Goal: Check status: Check status

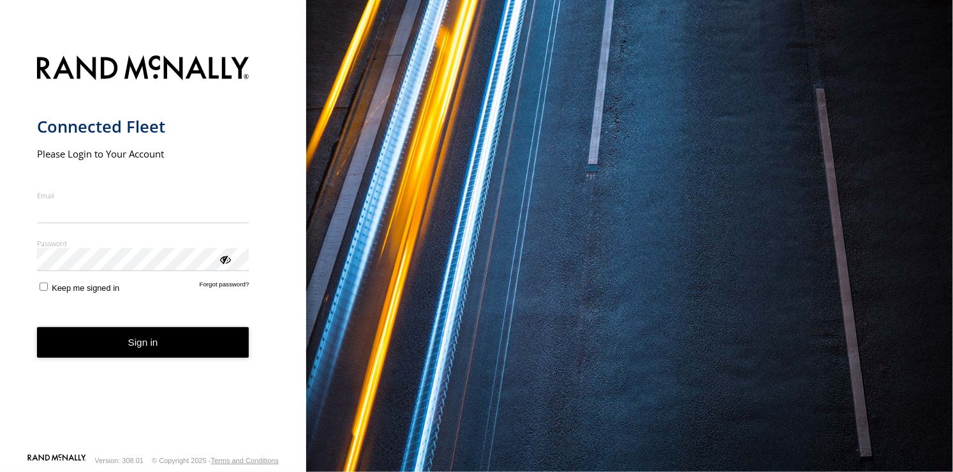
type input "**********"
click at [140, 351] on button "Sign in" at bounding box center [143, 342] width 212 height 31
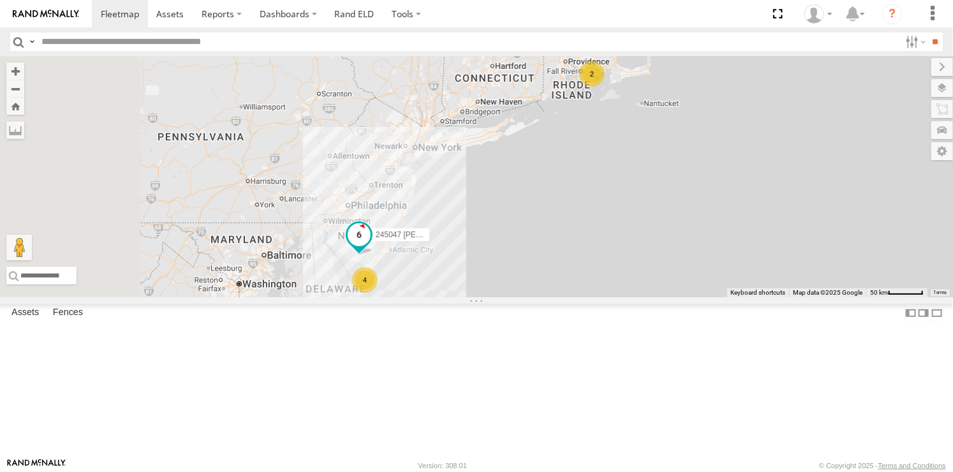
click at [370, 246] on span at bounding box center [358, 234] width 23 height 23
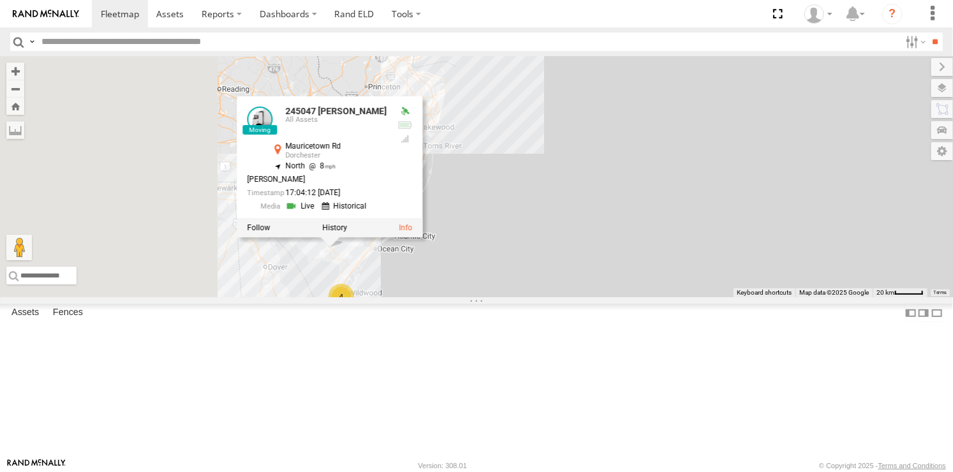
drag, startPoint x: 549, startPoint y: 336, endPoint x: 632, endPoint y: 274, distance: 103.4
click at [632, 274] on div "245047 [PERSON_NAME] 245047 [PERSON_NAME] All Assets Mauricetown Rd Dorchester …" at bounding box center [476, 176] width 953 height 241
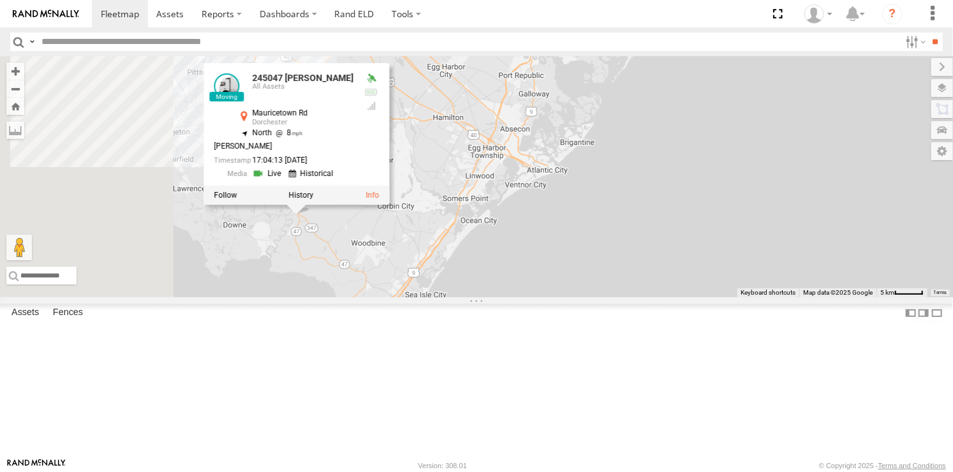
drag, startPoint x: 449, startPoint y: 323, endPoint x: 508, endPoint y: 316, distance: 59.0
click at [508, 297] on div "245047 [PERSON_NAME] 245047 [PERSON_NAME] All Assets Mauricetown Rd Dorchester …" at bounding box center [476, 176] width 953 height 241
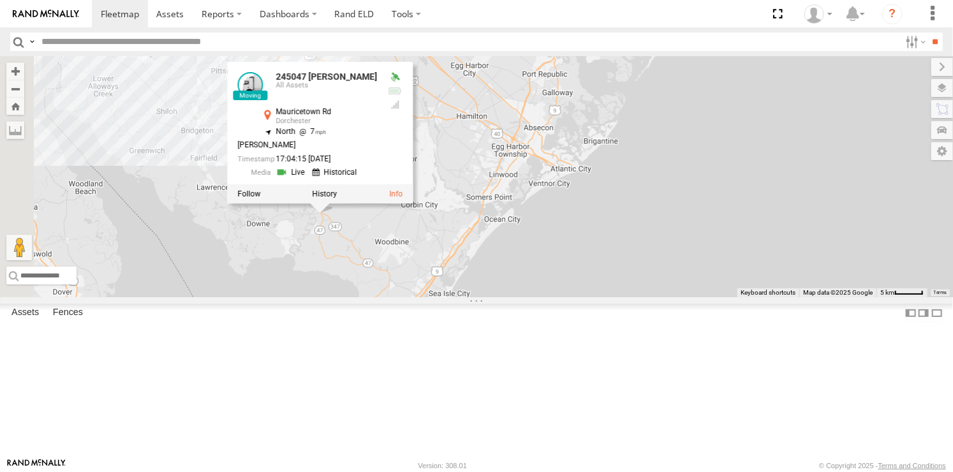
click at [529, 297] on div "245047 [PERSON_NAME] 245047 [PERSON_NAME] All Assets Mauricetown Rd Dorchester …" at bounding box center [476, 176] width 953 height 241
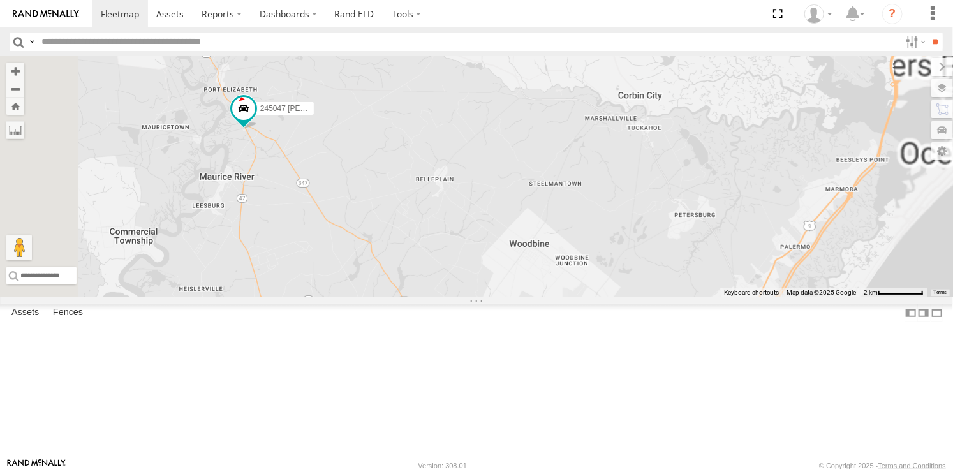
drag, startPoint x: 525, startPoint y: 267, endPoint x: 564, endPoint y: 258, distance: 39.3
click at [564, 258] on div "245047 [PERSON_NAME]" at bounding box center [476, 176] width 953 height 241
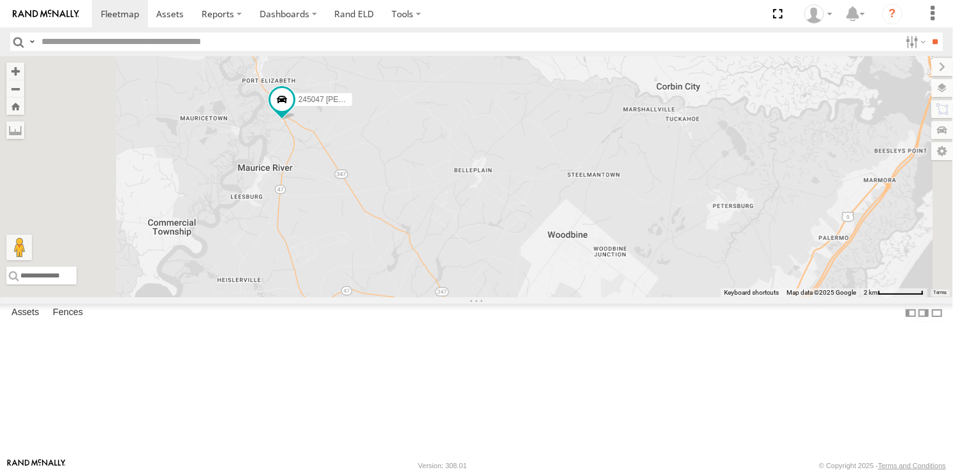
click at [0, 0] on div "245047 [PERSON_NAME]" at bounding box center [0, 0] width 0 height 0
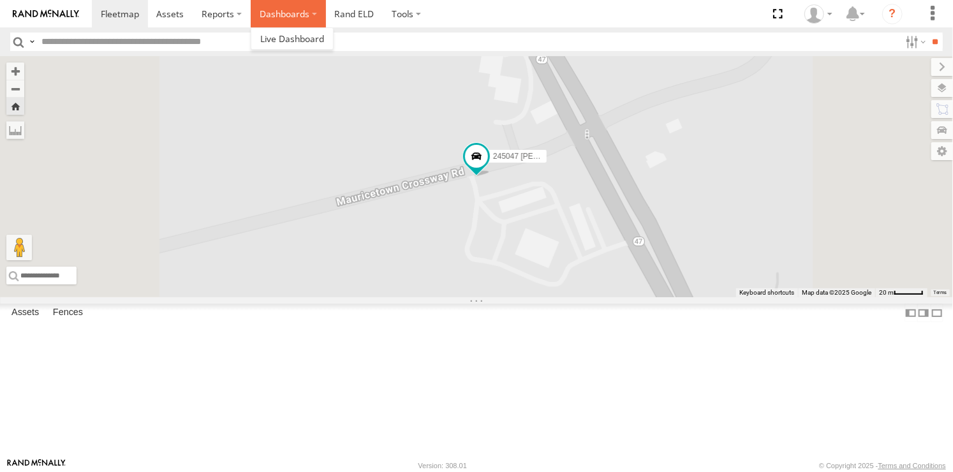
click at [291, 11] on label "Dashboards" at bounding box center [288, 13] width 75 height 27
click at [349, 12] on link "Rand ELD" at bounding box center [354, 13] width 57 height 27
click at [0, 0] on div "245047 [PERSON_NAME] All Assets [GEOGRAPHIC_DATA] 39.28941 -74.96951 Video 4683…" at bounding box center [0, 0] width 0 height 0
